Goal: Information Seeking & Learning: Understand process/instructions

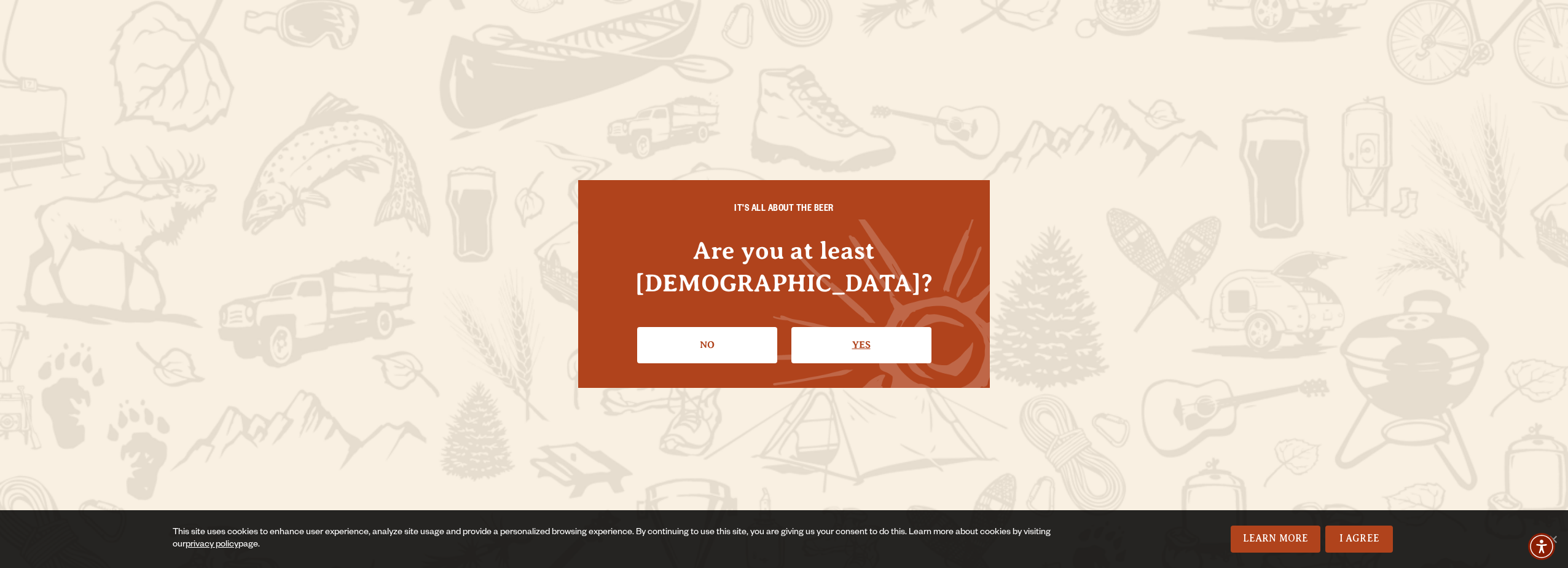
click at [871, 334] on link "Yes" at bounding box center [862, 345] width 140 height 35
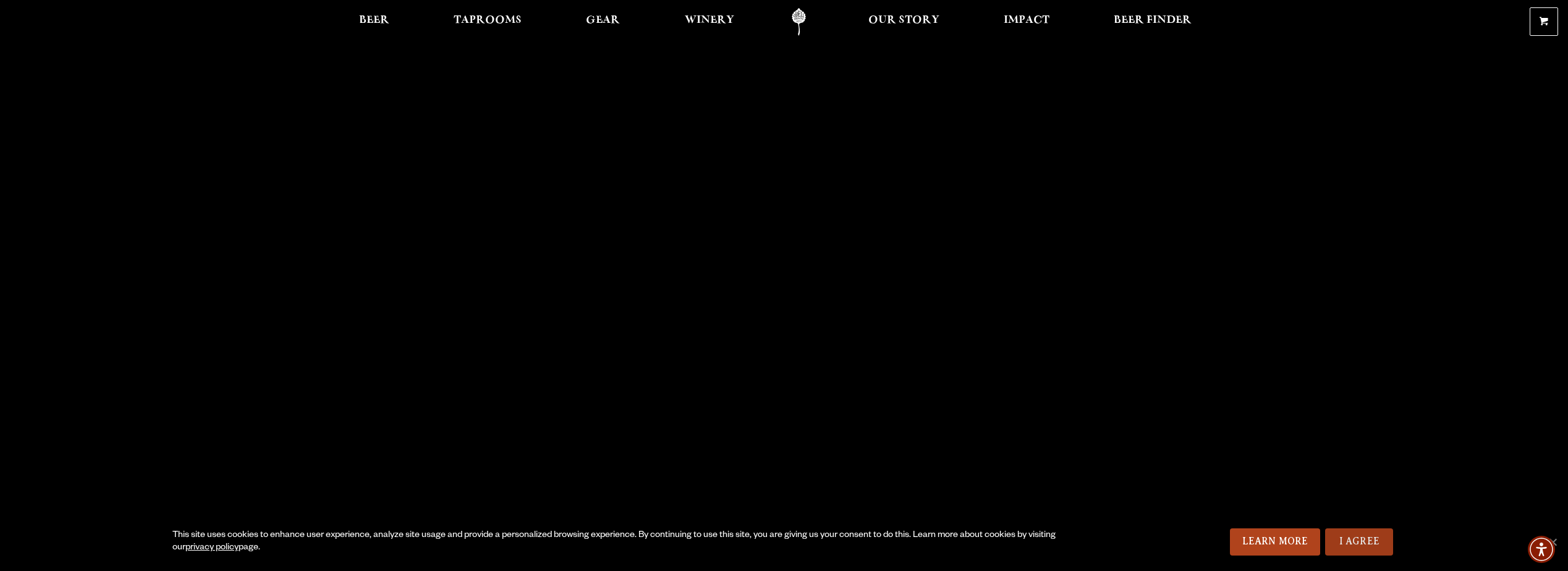
click at [1345, 539] on link "I Agree" at bounding box center [1359, 542] width 68 height 27
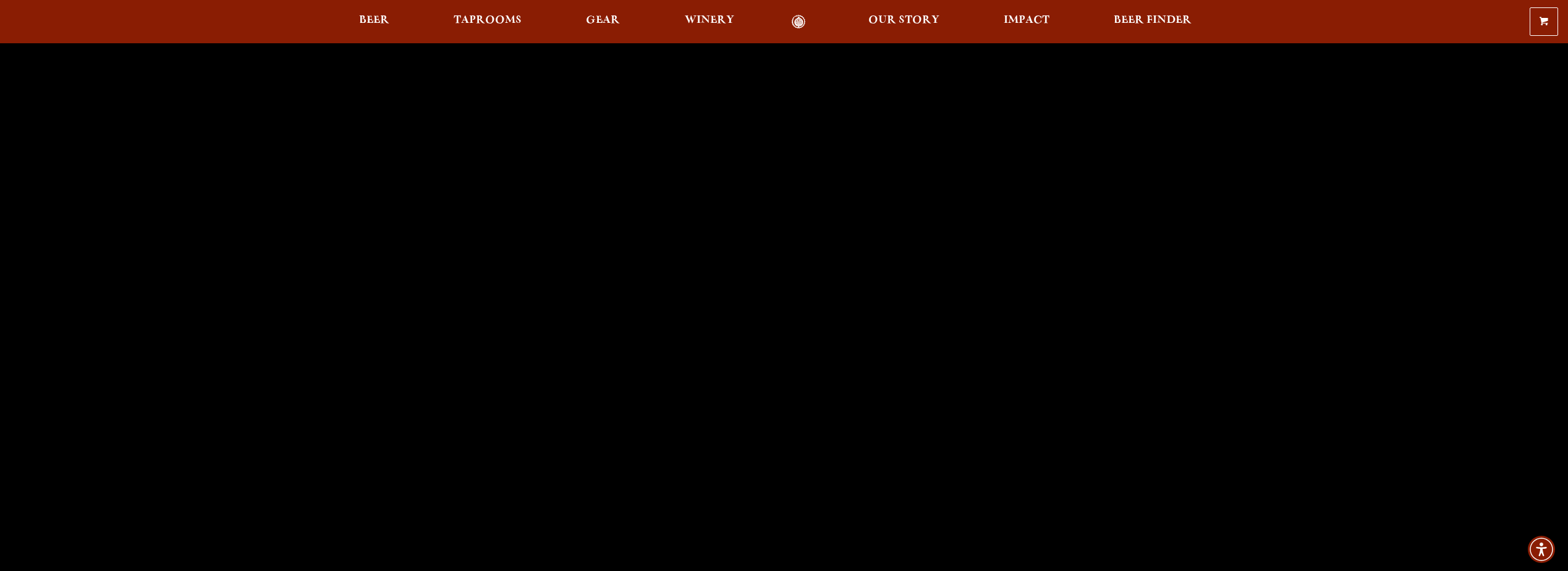
scroll to position [124, 0]
click at [503, 17] on span "Taprooms" at bounding box center [488, 21] width 68 height 10
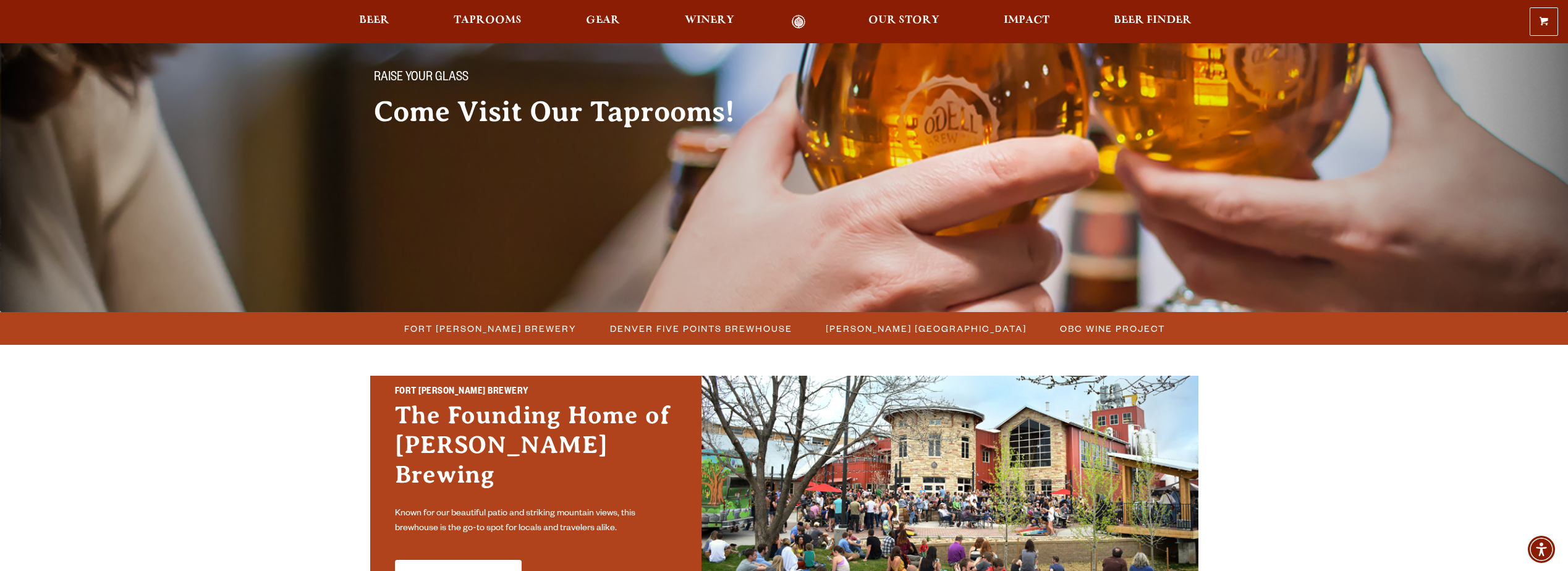
scroll to position [124, 0]
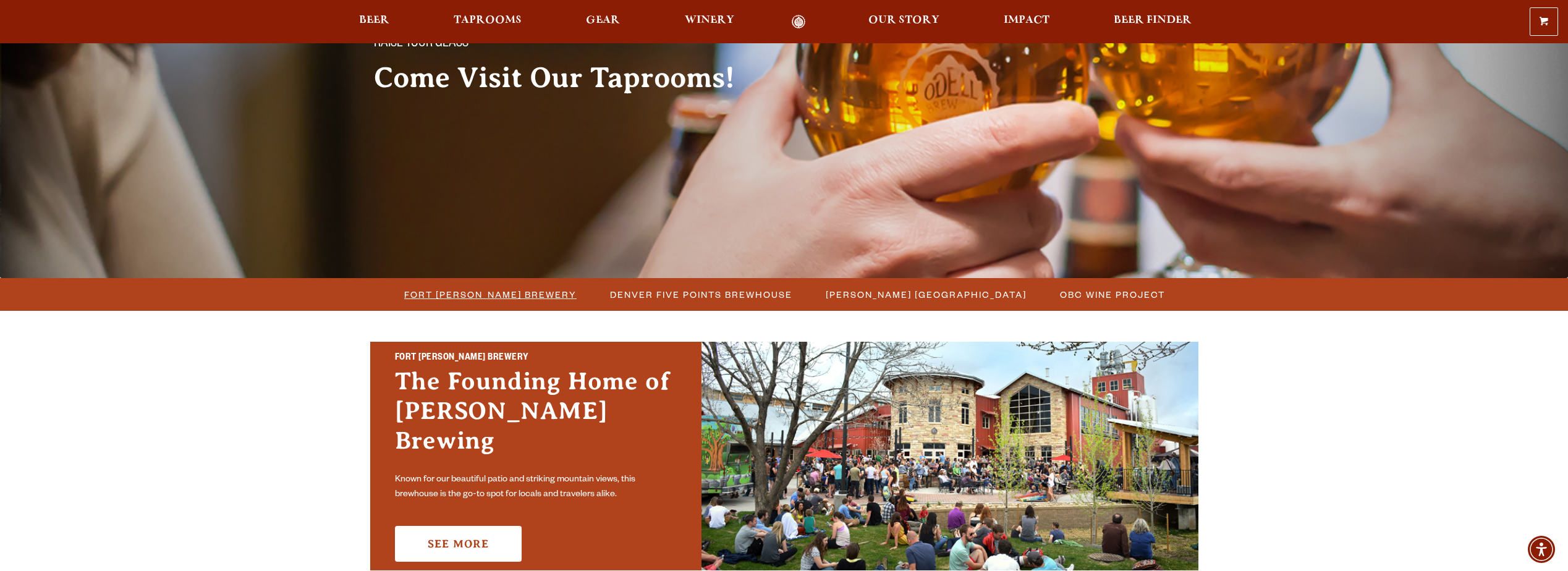
click at [488, 286] on span "Fort [PERSON_NAME] Brewery" at bounding box center [490, 294] width 172 height 18
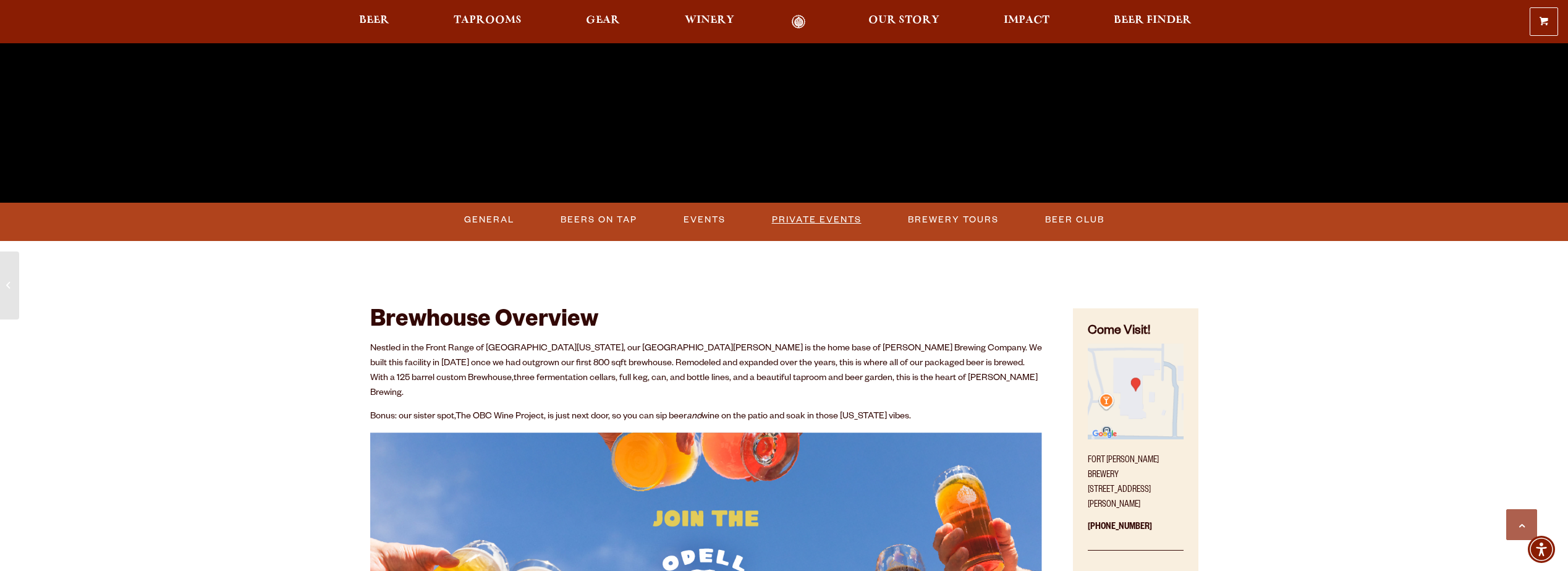
scroll to position [432, 0]
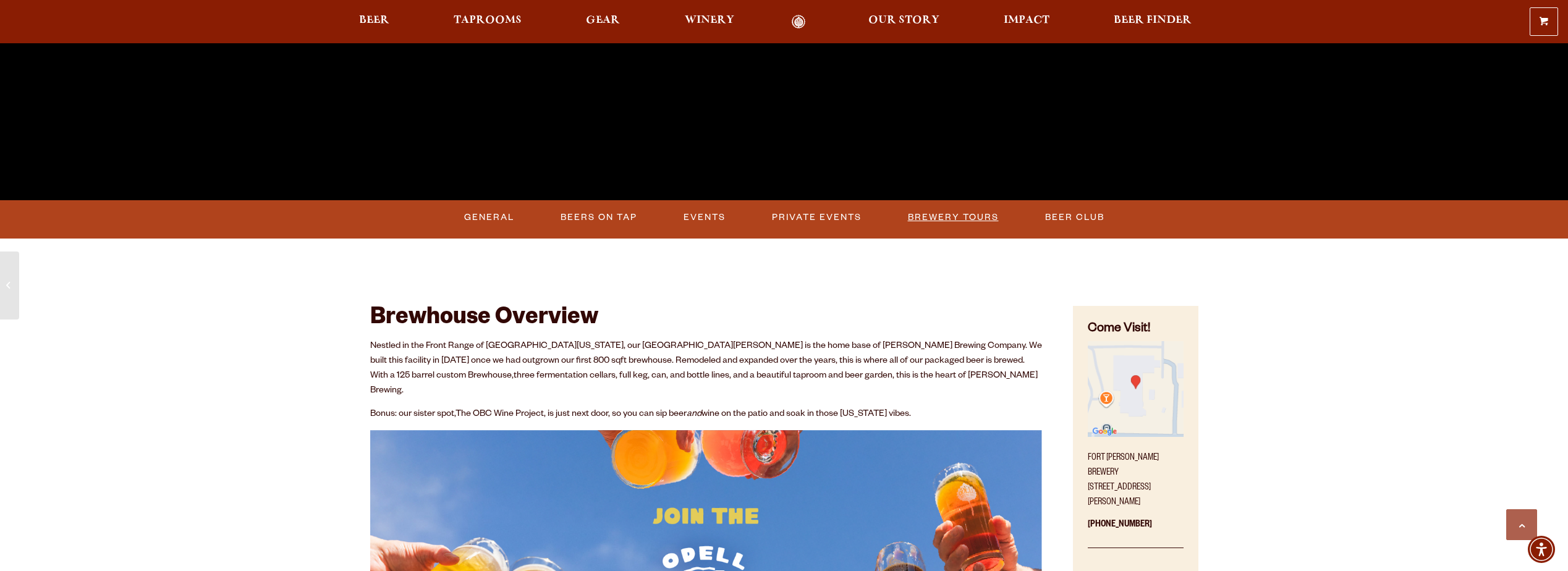
click at [949, 214] on link "Brewery Tours" at bounding box center [953, 218] width 101 height 29
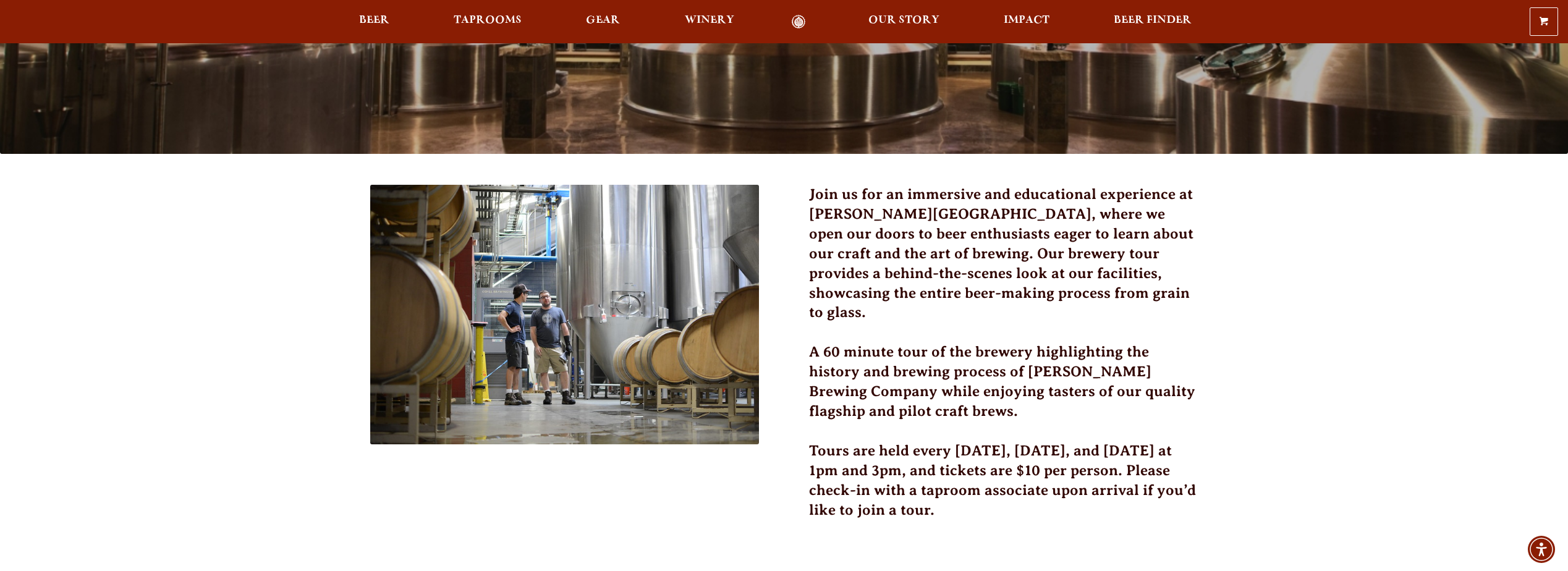
scroll to position [247, 0]
